Goal: Find specific page/section: Find specific page/section

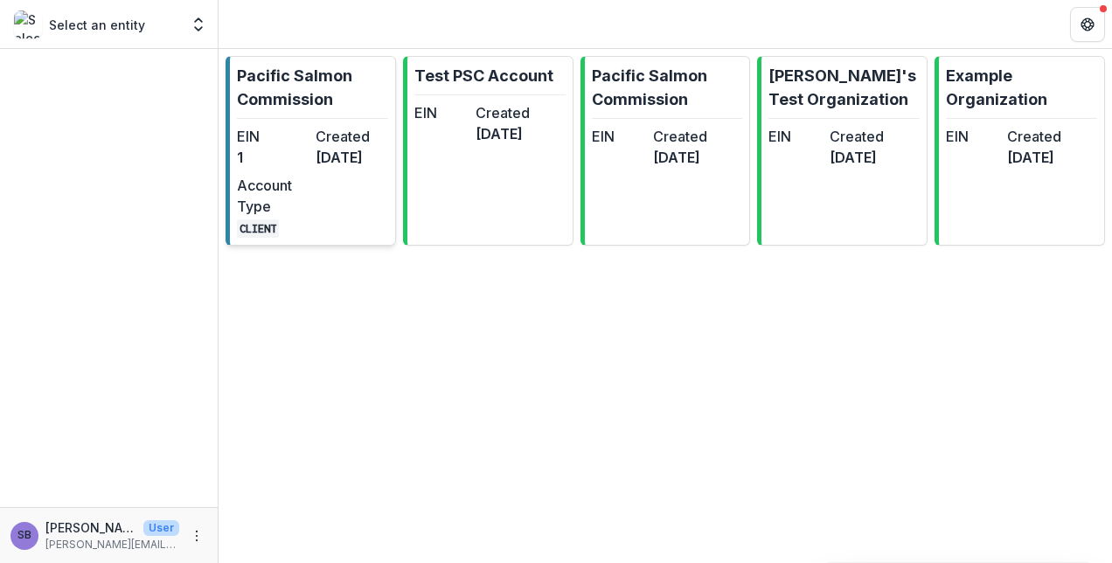
click at [337, 156] on dd "[DATE]" at bounding box center [351, 157] width 72 height 21
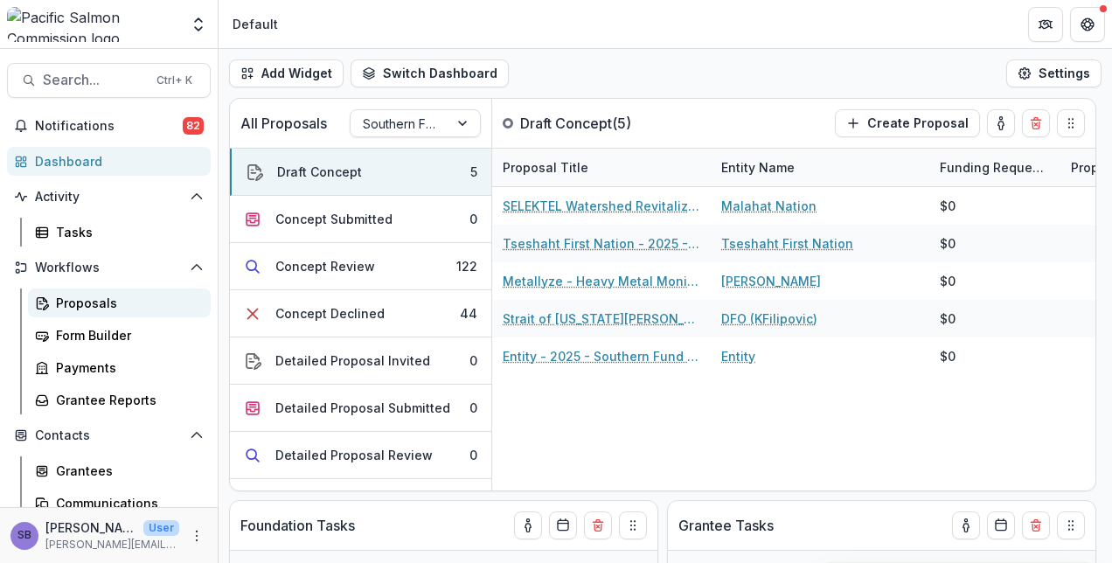
click at [114, 301] on div "Proposals" at bounding box center [126, 303] width 141 height 18
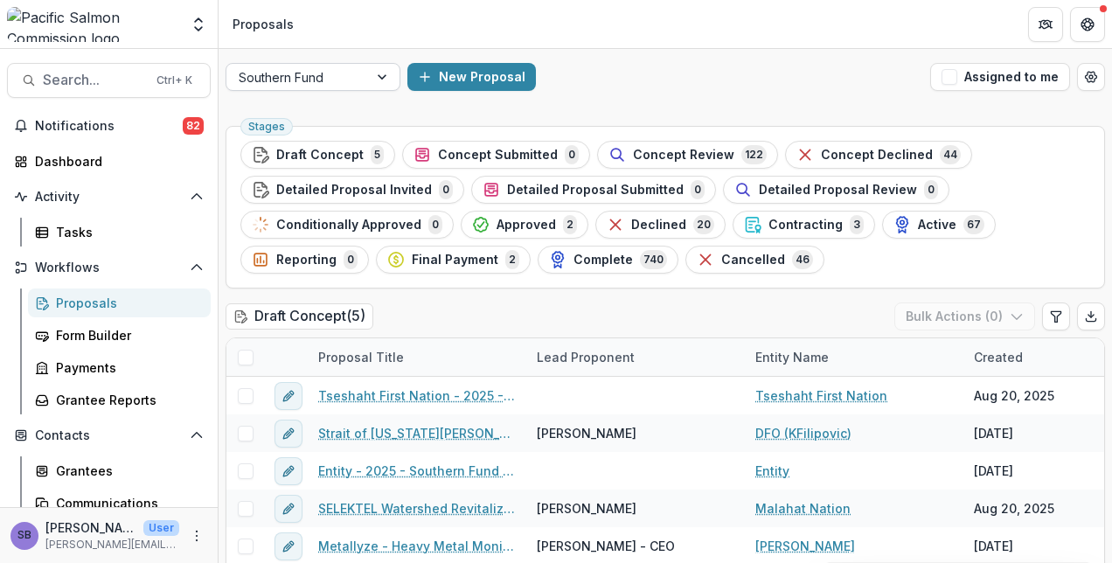
click at [381, 80] on div at bounding box center [383, 77] width 31 height 26
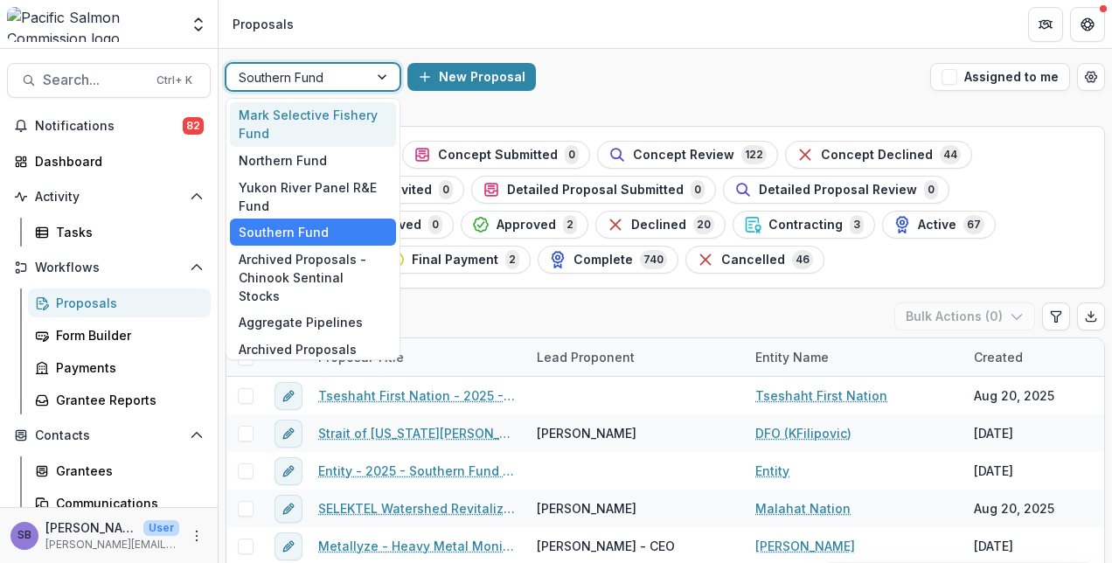
click at [371, 108] on div "Mark Selective Fishery Fund" at bounding box center [313, 124] width 166 height 45
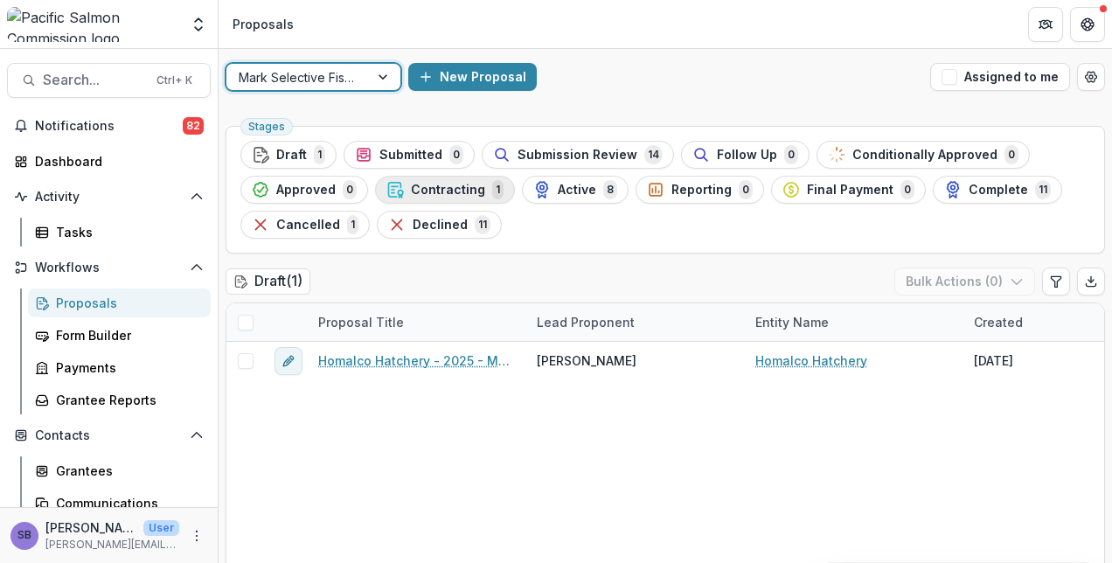
click at [424, 186] on span "Contracting" at bounding box center [448, 190] width 74 height 15
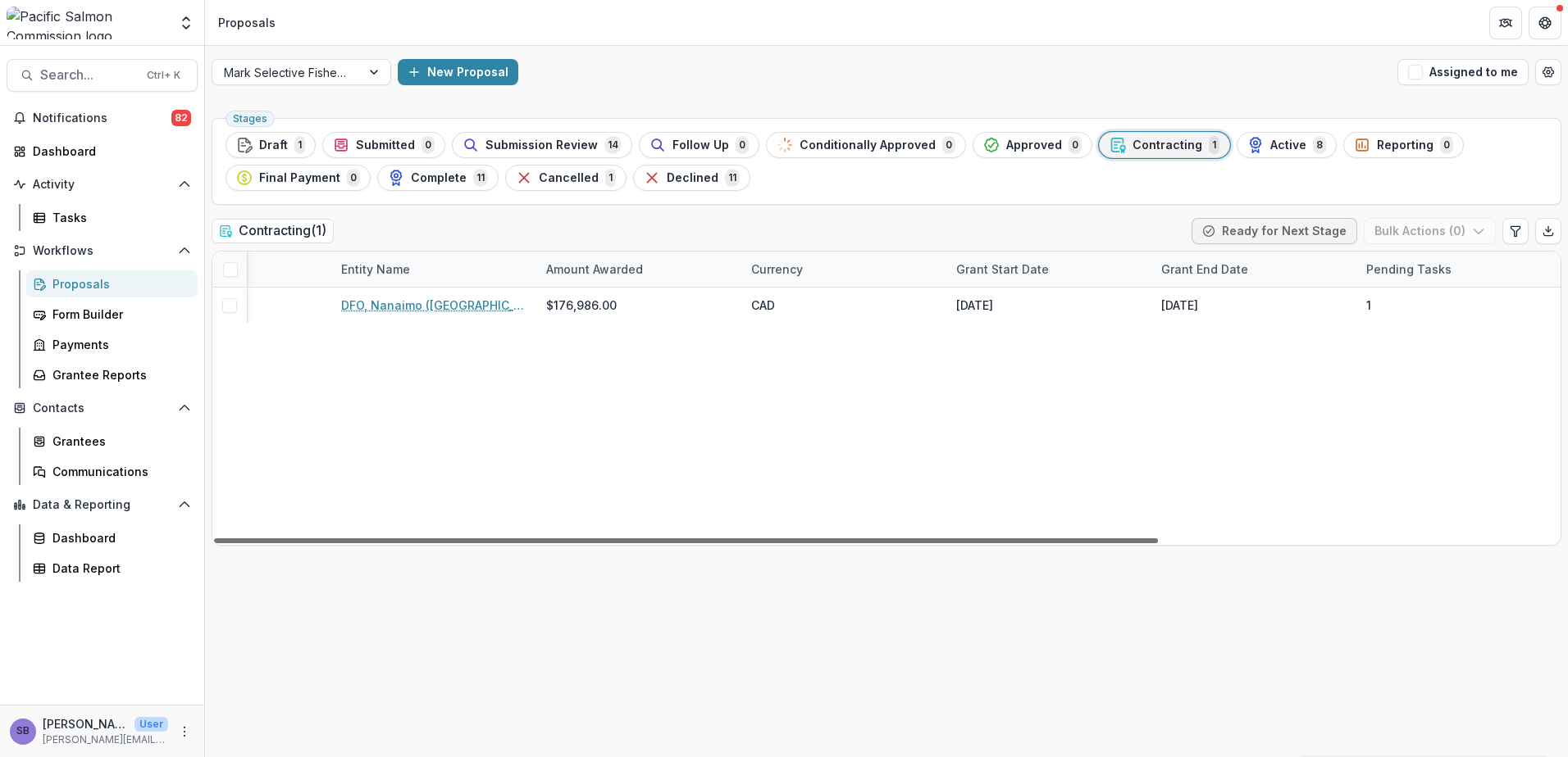
scroll to position [0, 573]
drag, startPoint x: 1017, startPoint y: 541, endPoint x: 1428, endPoint y: 274, distance: 490.1
click at [1043, 527] on div at bounding box center [686, 540] width 944 height 5
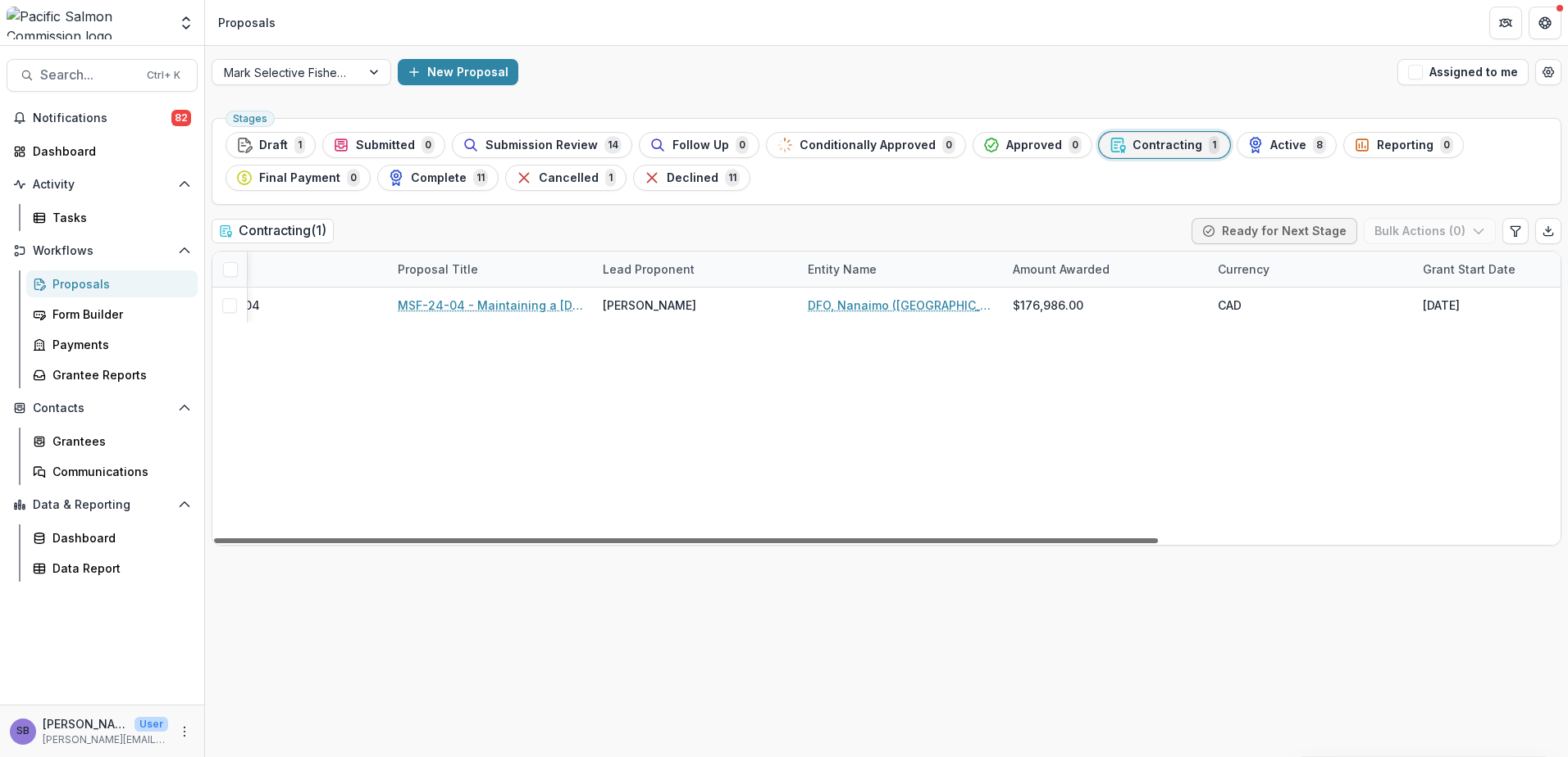
scroll to position [0, 0]
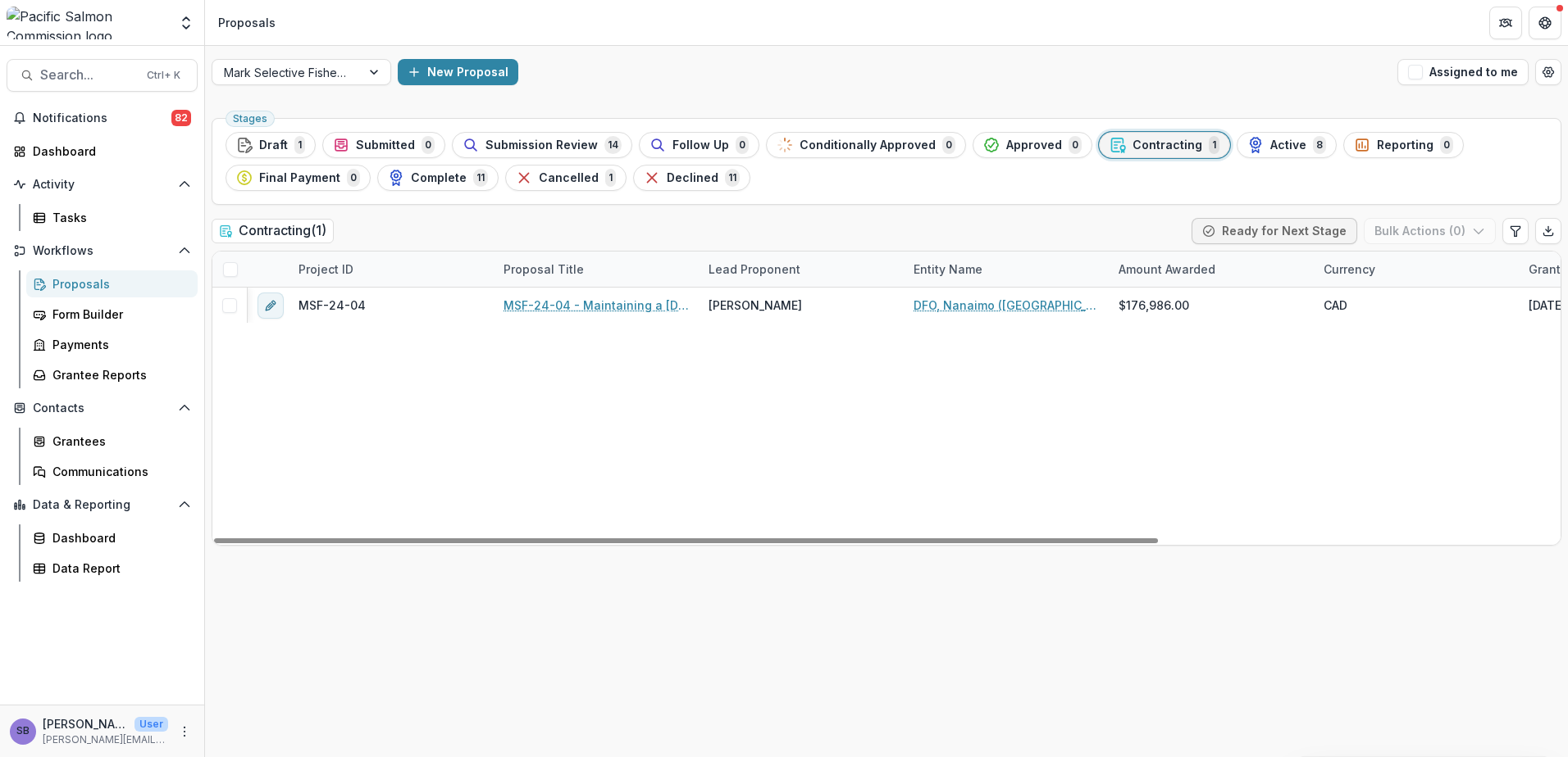
drag, startPoint x: 845, startPoint y: 540, endPoint x: 357, endPoint y: 530, distance: 488.1
click at [356, 527] on div at bounding box center [686, 540] width 944 height 5
click at [493, 140] on span "Submission Review" at bounding box center [541, 145] width 113 height 14
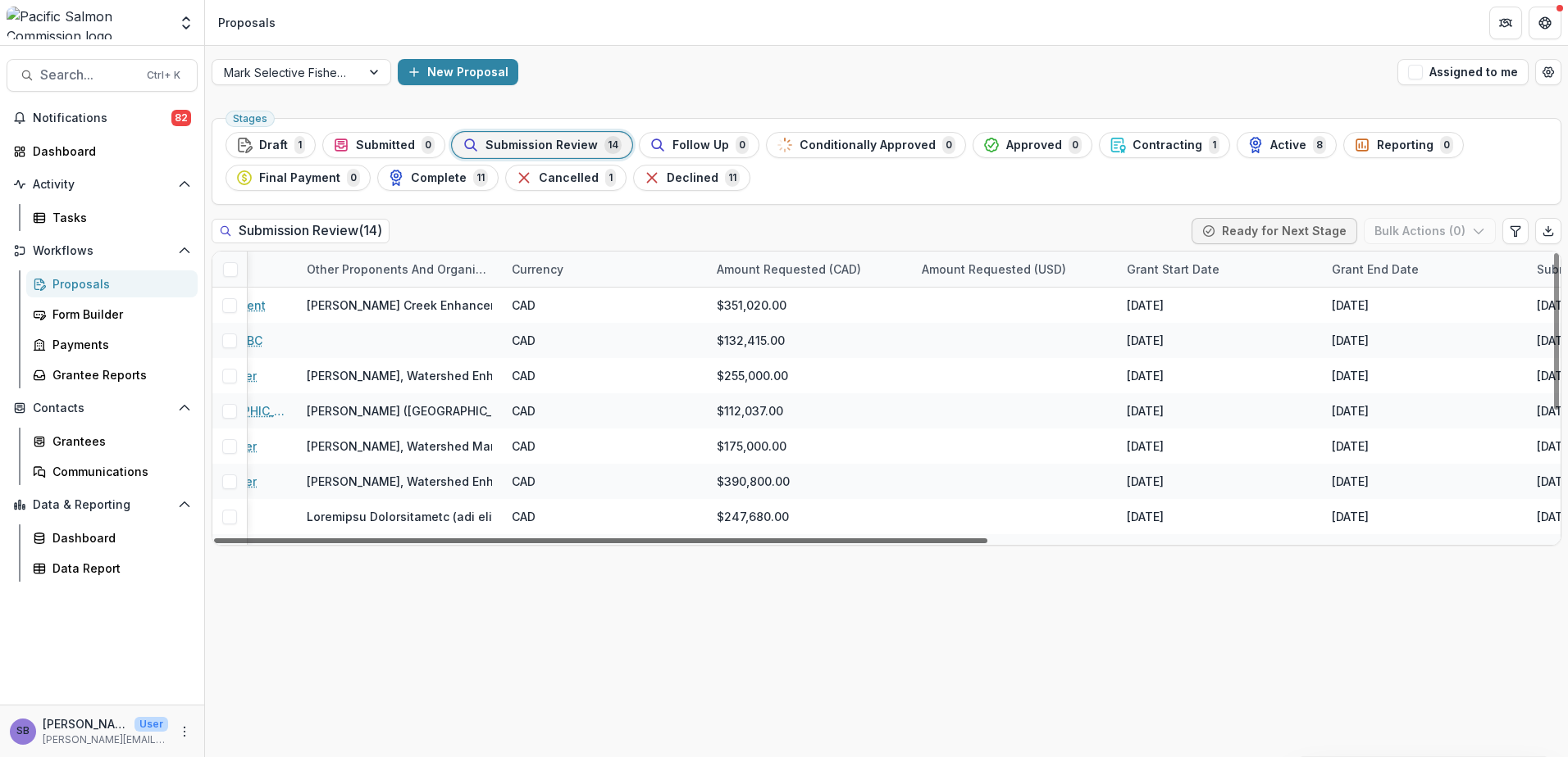
scroll to position [0, 940]
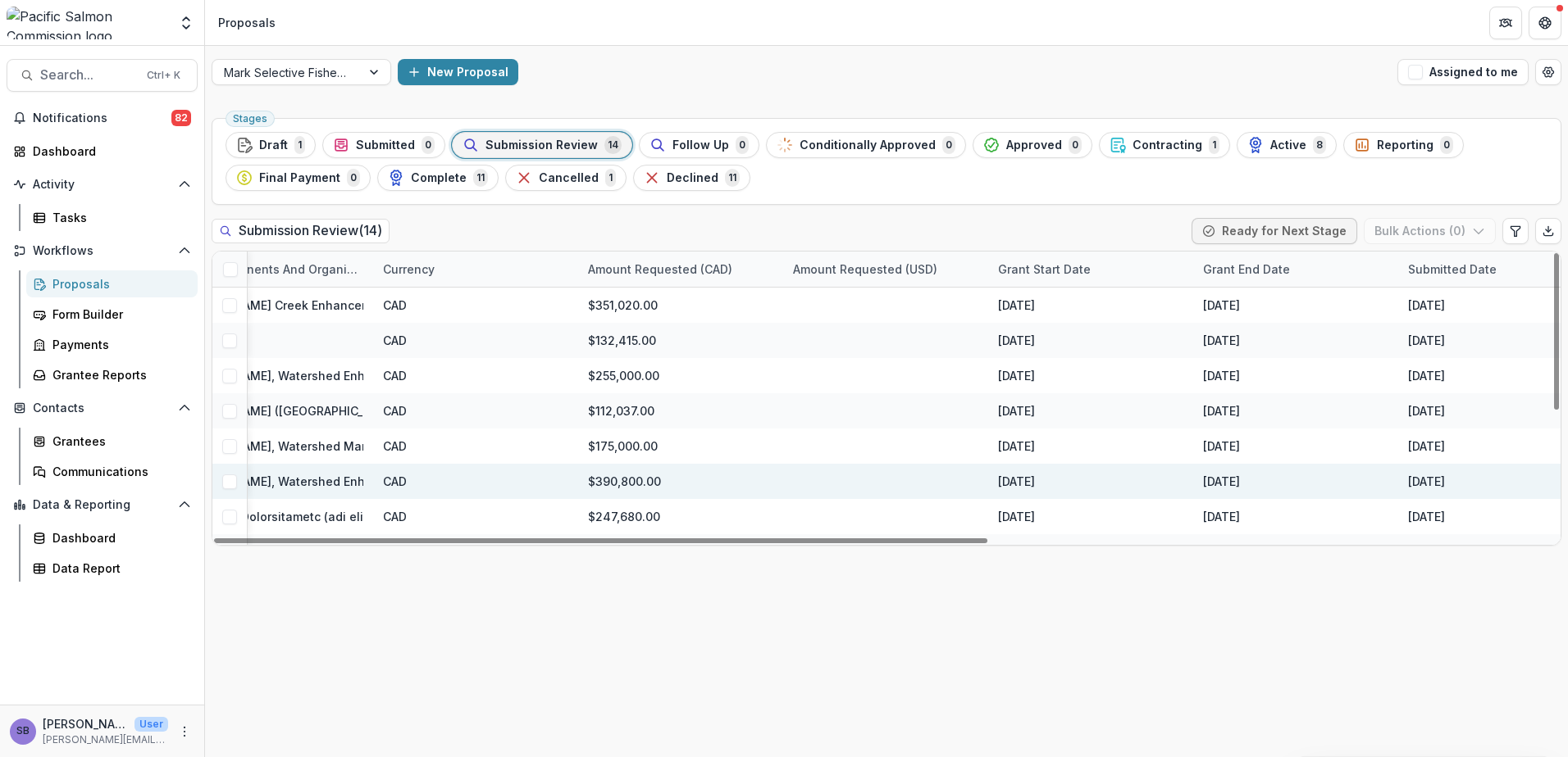
drag, startPoint x: 925, startPoint y: 540, endPoint x: 1428, endPoint y: 498, distance: 504.8
click at [987, 527] on div at bounding box center [601, 540] width 773 height 5
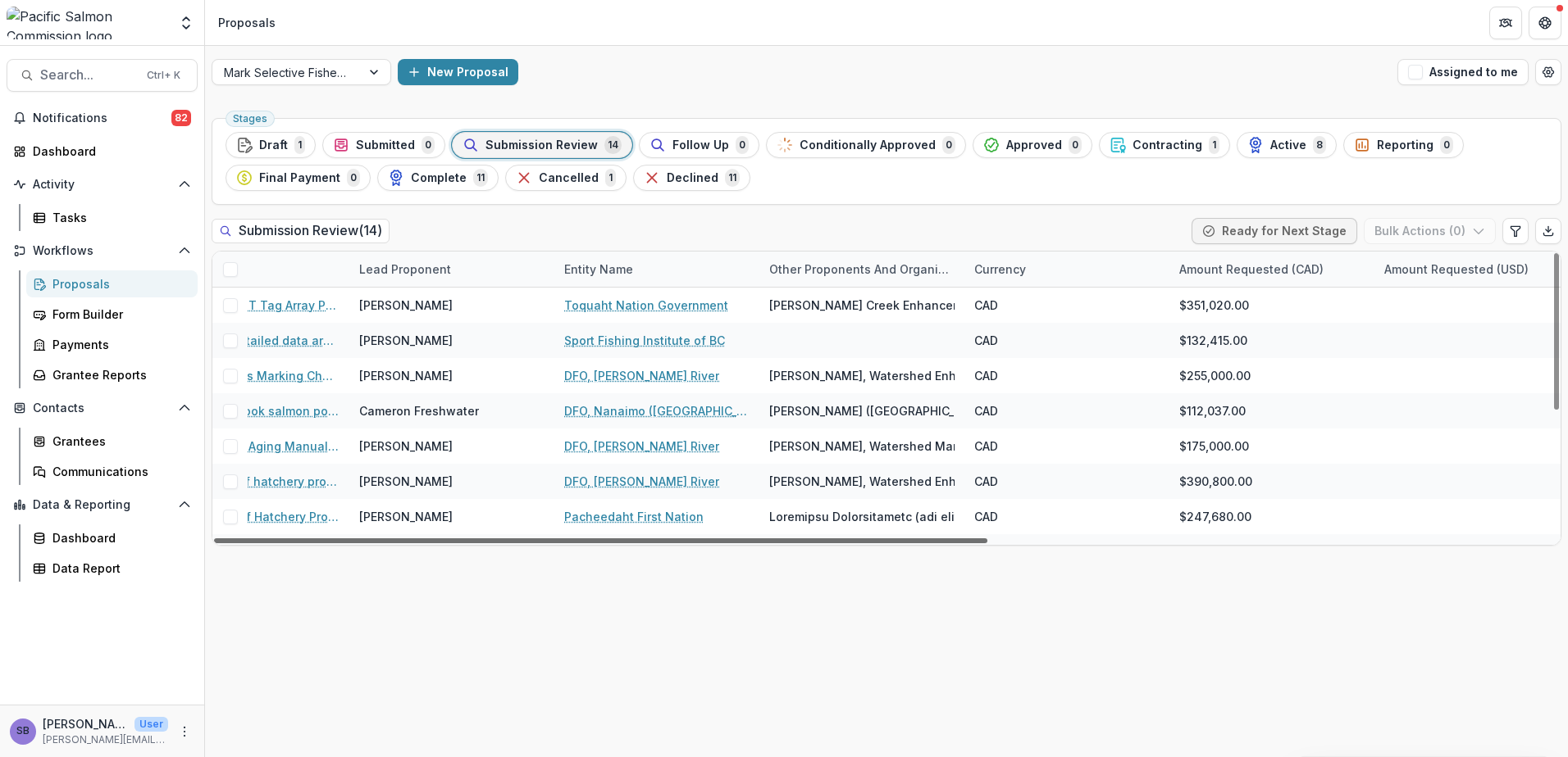
scroll to position [0, 0]
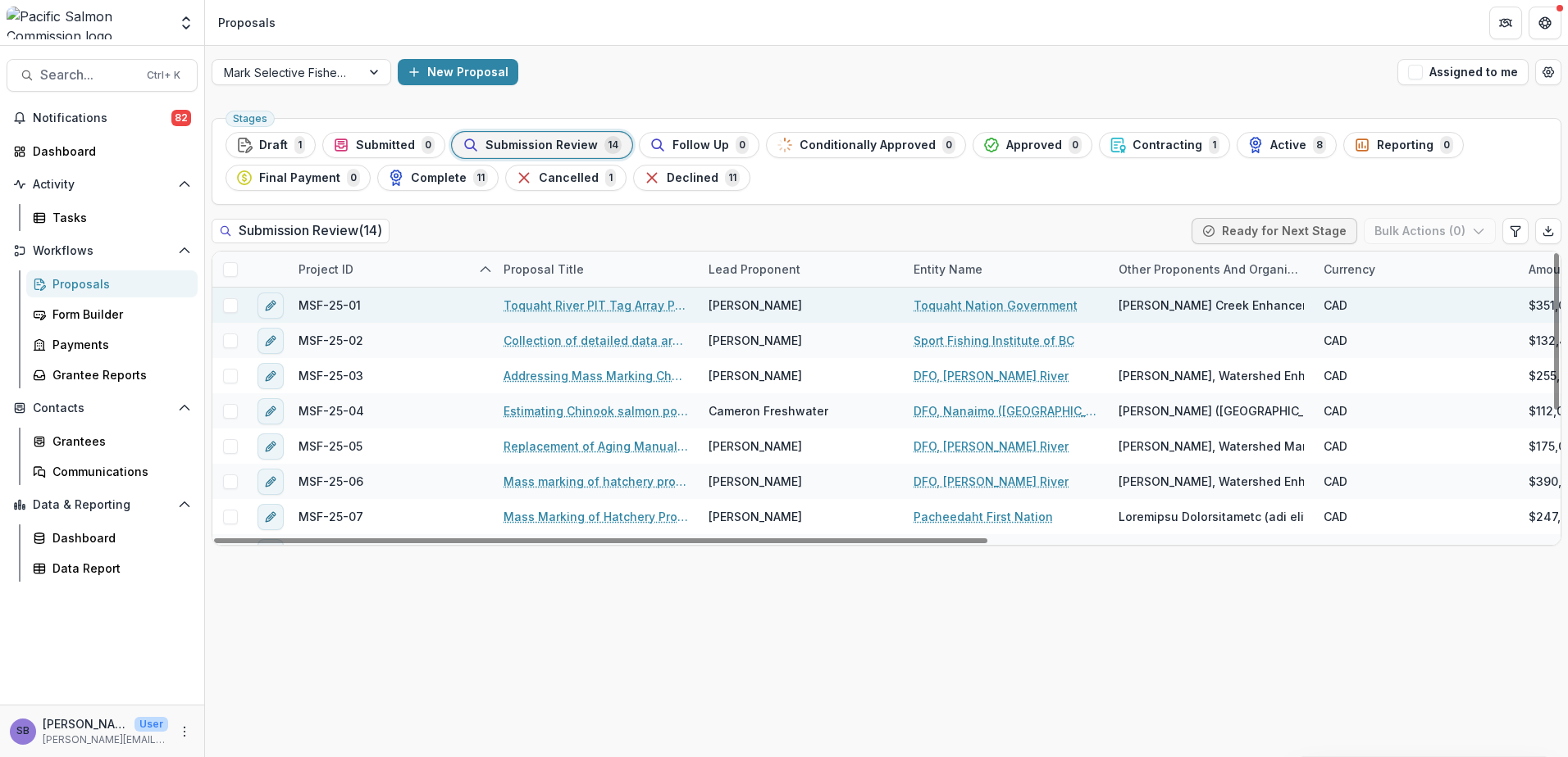
drag, startPoint x: 1029, startPoint y: 542, endPoint x: 904, endPoint y: 309, distance: 264.4
click at [504, 527] on div at bounding box center [601, 540] width 773 height 5
